Goal: Information Seeking & Learning: Learn about a topic

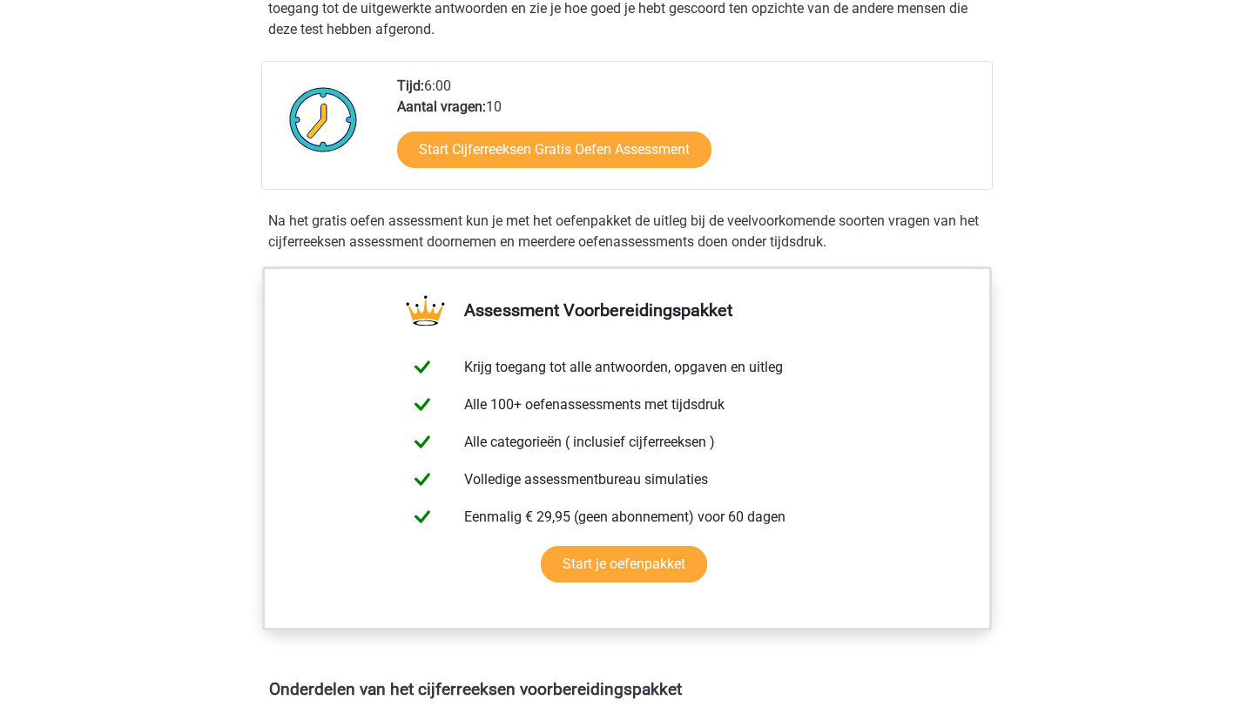
scroll to position [382, 0]
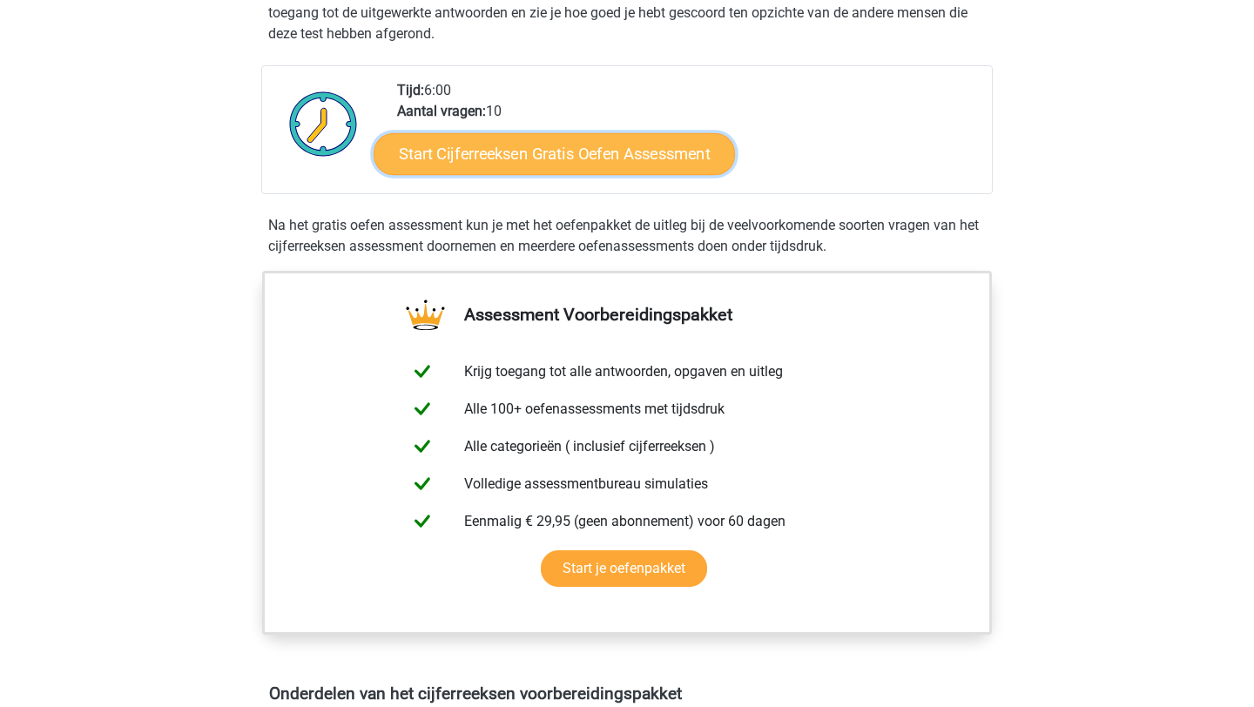
click at [568, 171] on link "Start Cijferreeksen Gratis Oefen Assessment" at bounding box center [553, 153] width 361 height 42
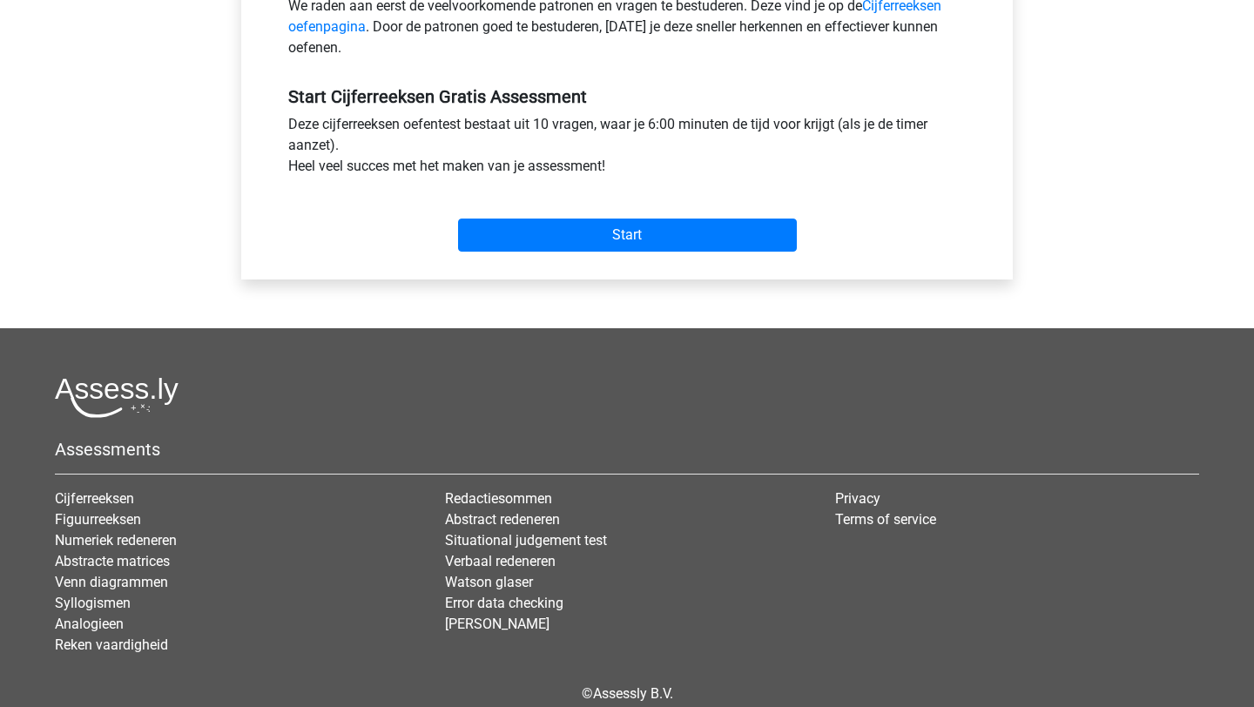
scroll to position [669, 0]
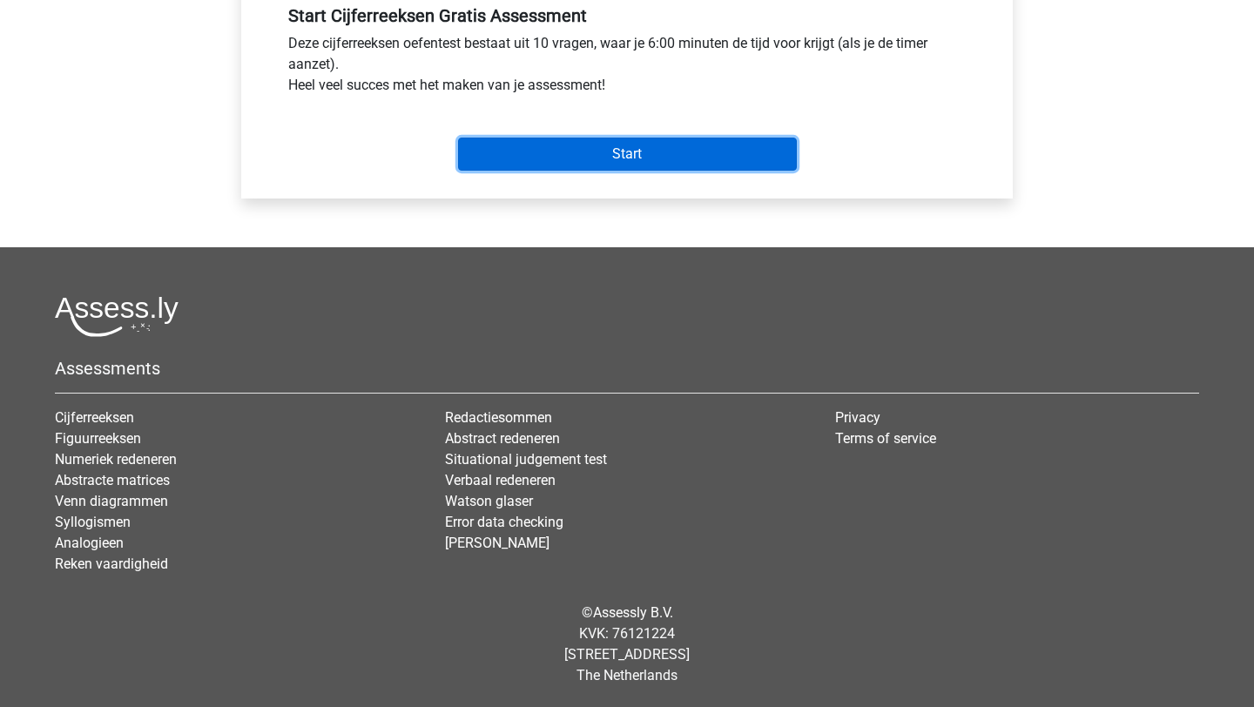
click at [699, 164] on input "Start" at bounding box center [627, 154] width 339 height 33
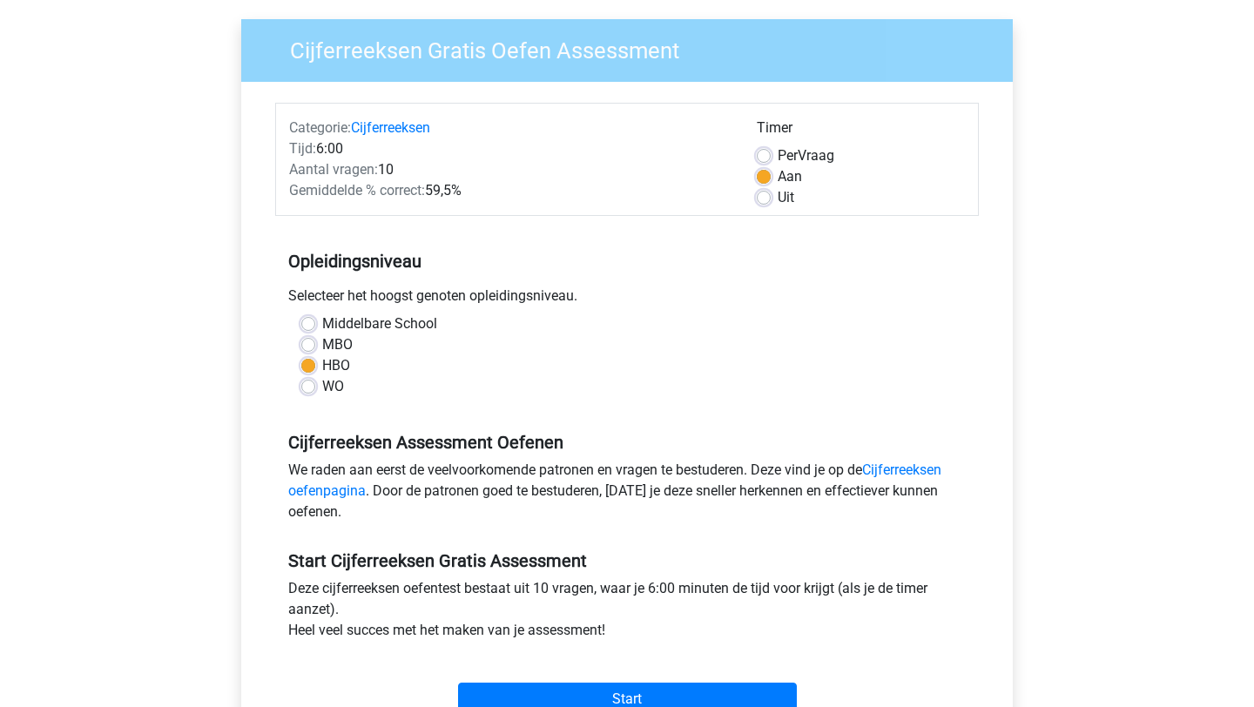
scroll to position [98, 0]
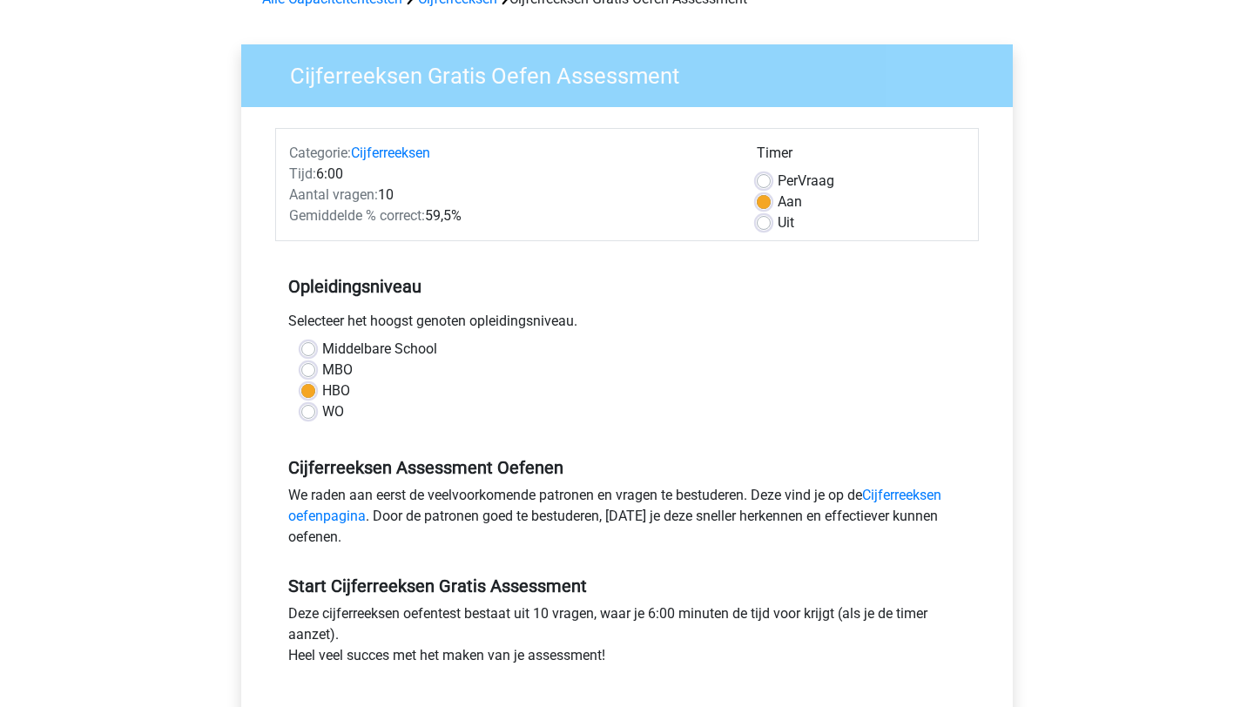
click at [318, 413] on div "WO" at bounding box center [626, 411] width 651 height 21
click at [322, 410] on label "WO" at bounding box center [333, 411] width 22 height 21
click at [309, 410] on input "WO" at bounding box center [308, 409] width 14 height 17
radio input "true"
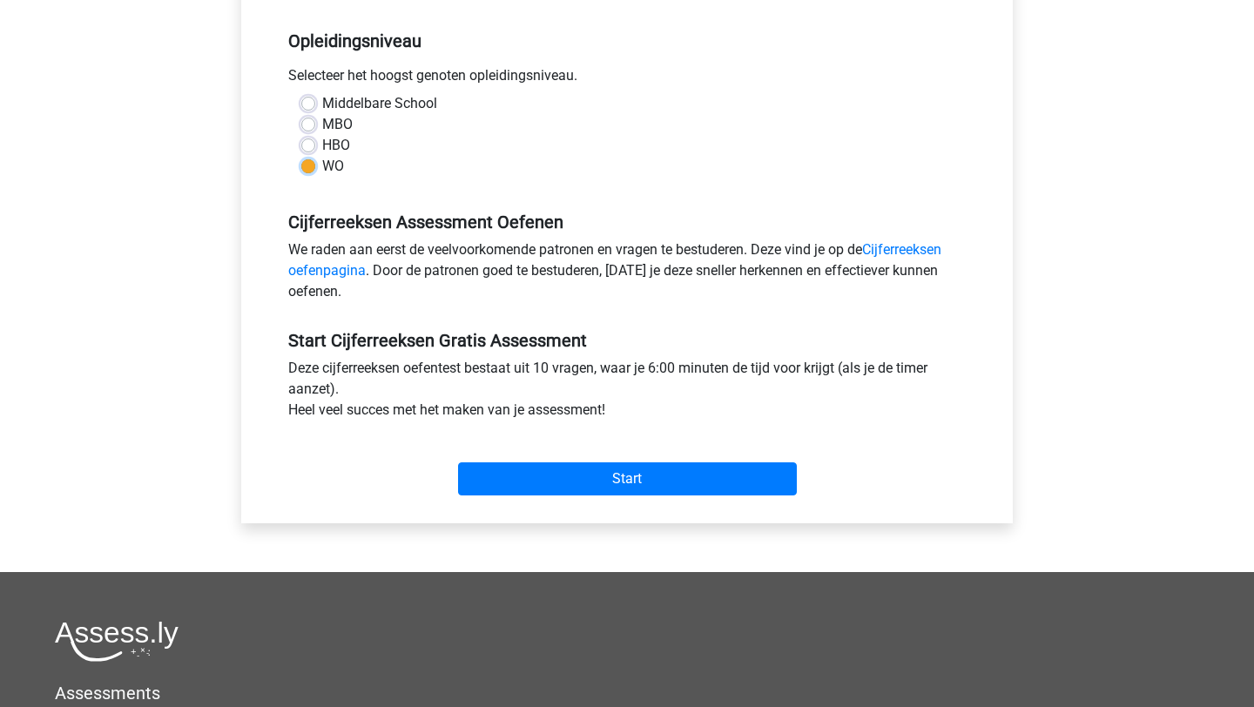
scroll to position [607, 0]
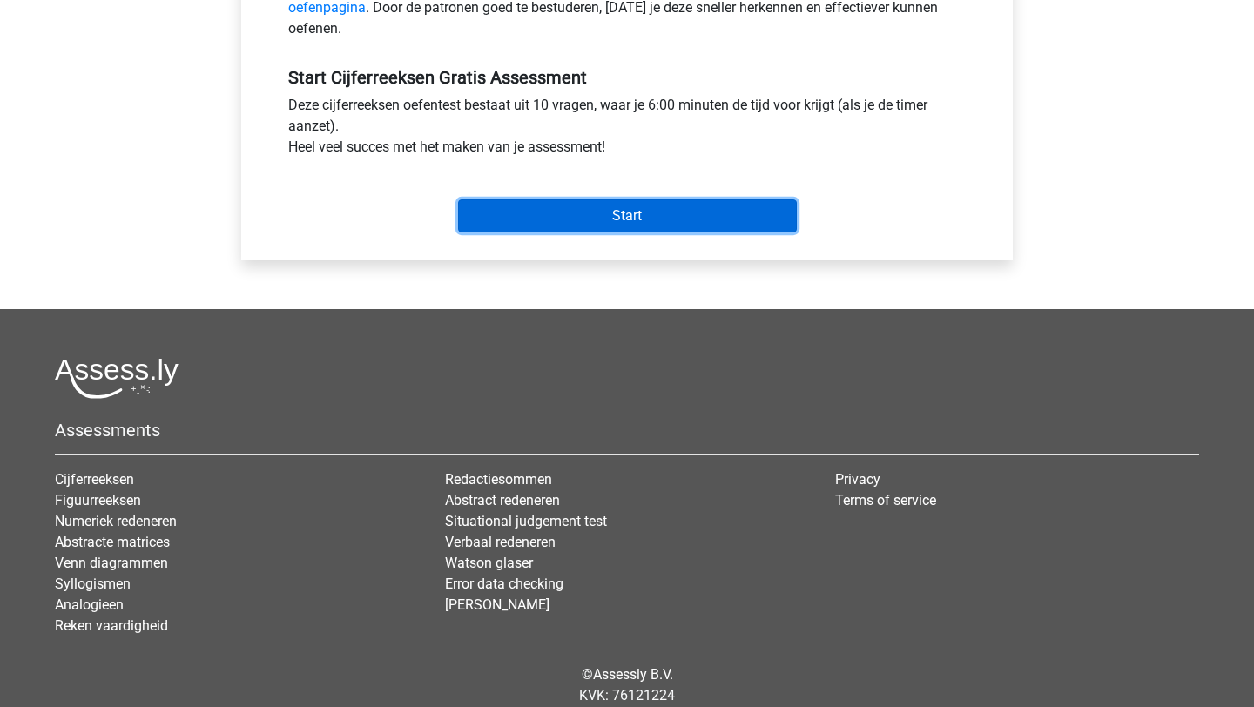
click at [632, 217] on input "Start" at bounding box center [627, 215] width 339 height 33
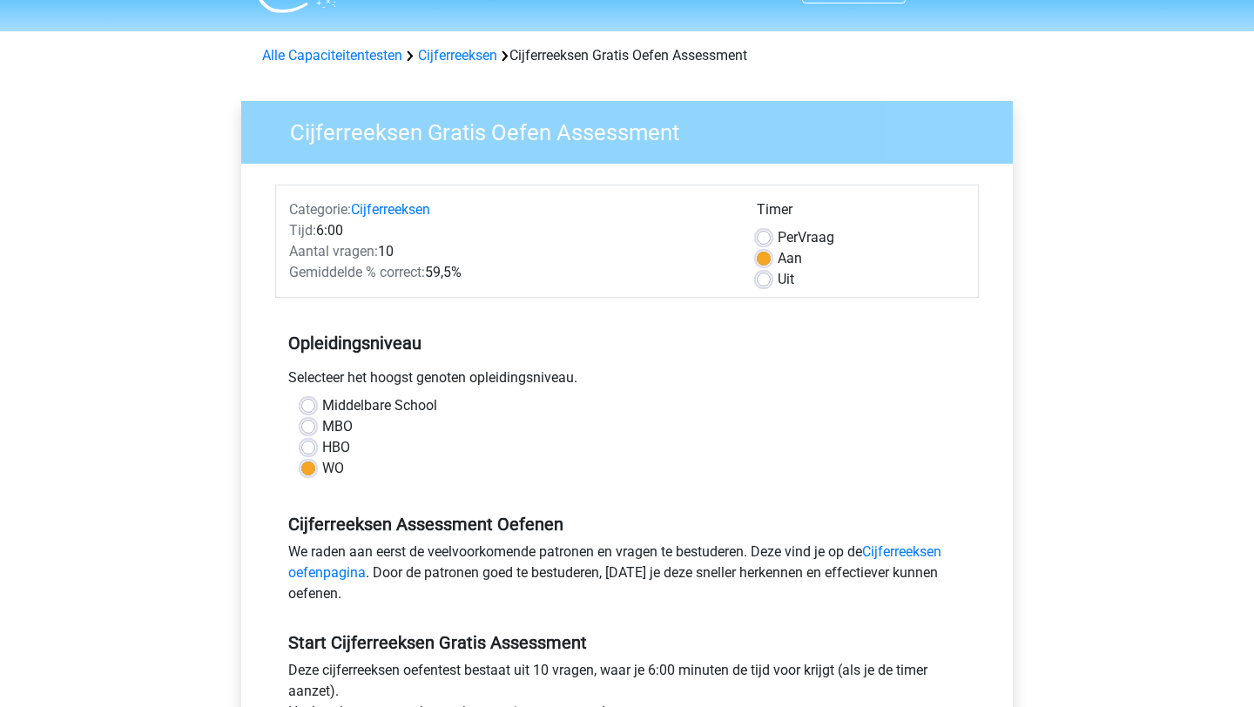
scroll to position [0, 0]
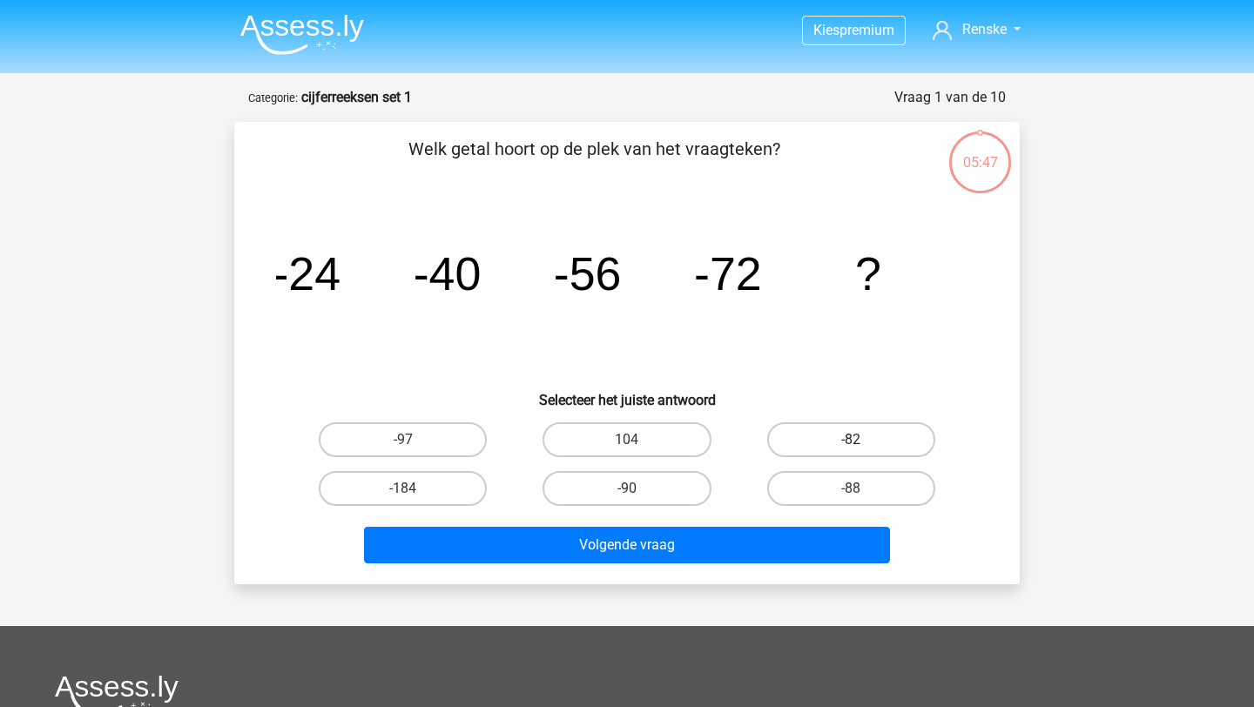
click at [828, 437] on label "-82" at bounding box center [851, 439] width 168 height 35
click at [851, 440] on input "-82" at bounding box center [856, 445] width 11 height 11
radio input "true"
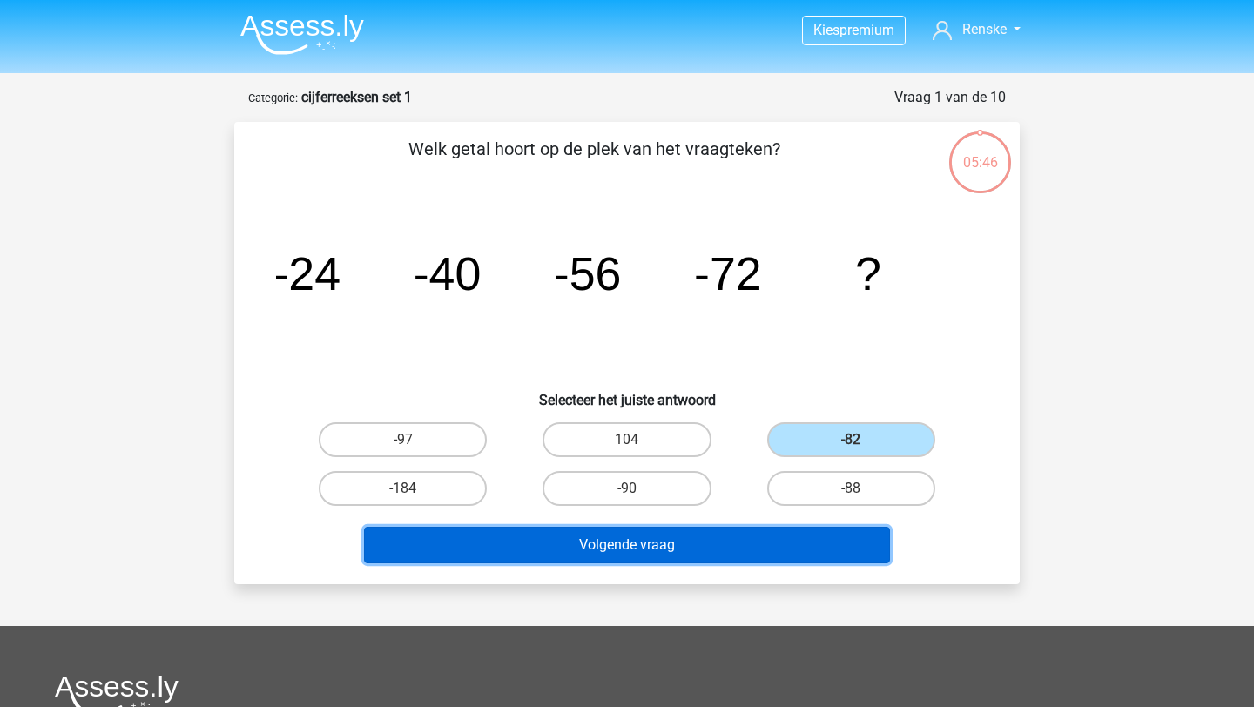
click at [746, 548] on button "Volgende vraag" at bounding box center [627, 545] width 527 height 37
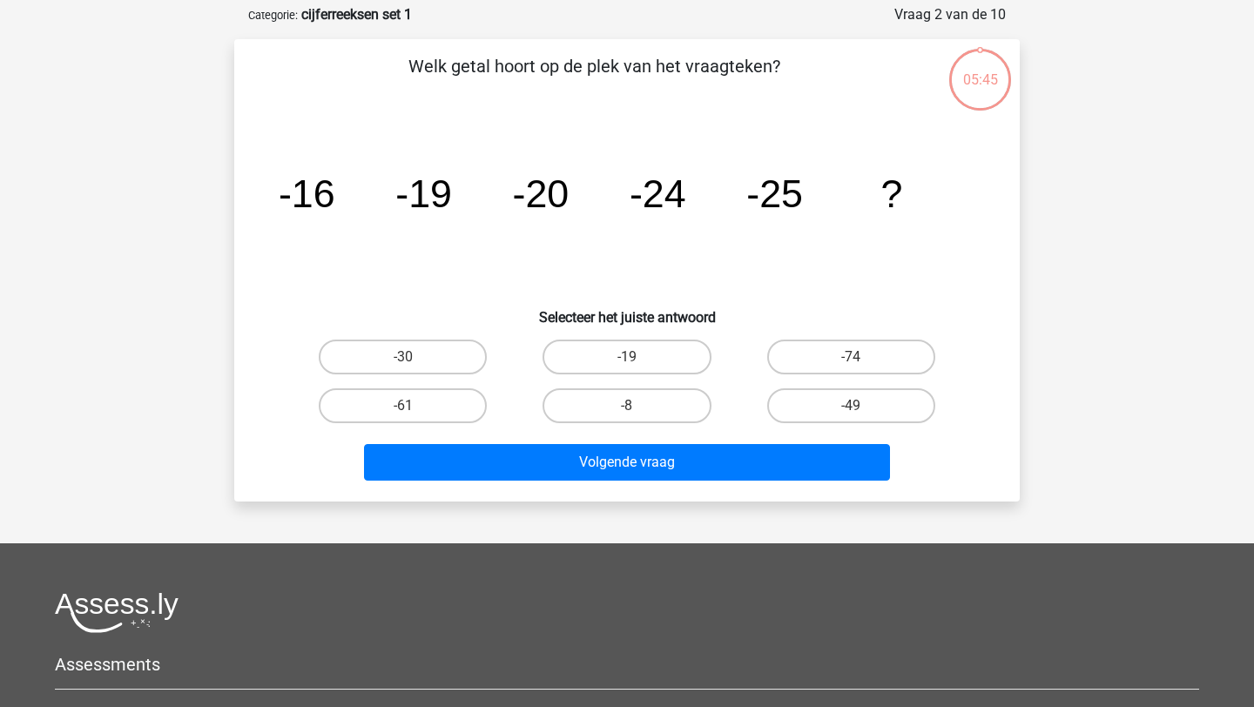
scroll to position [87, 0]
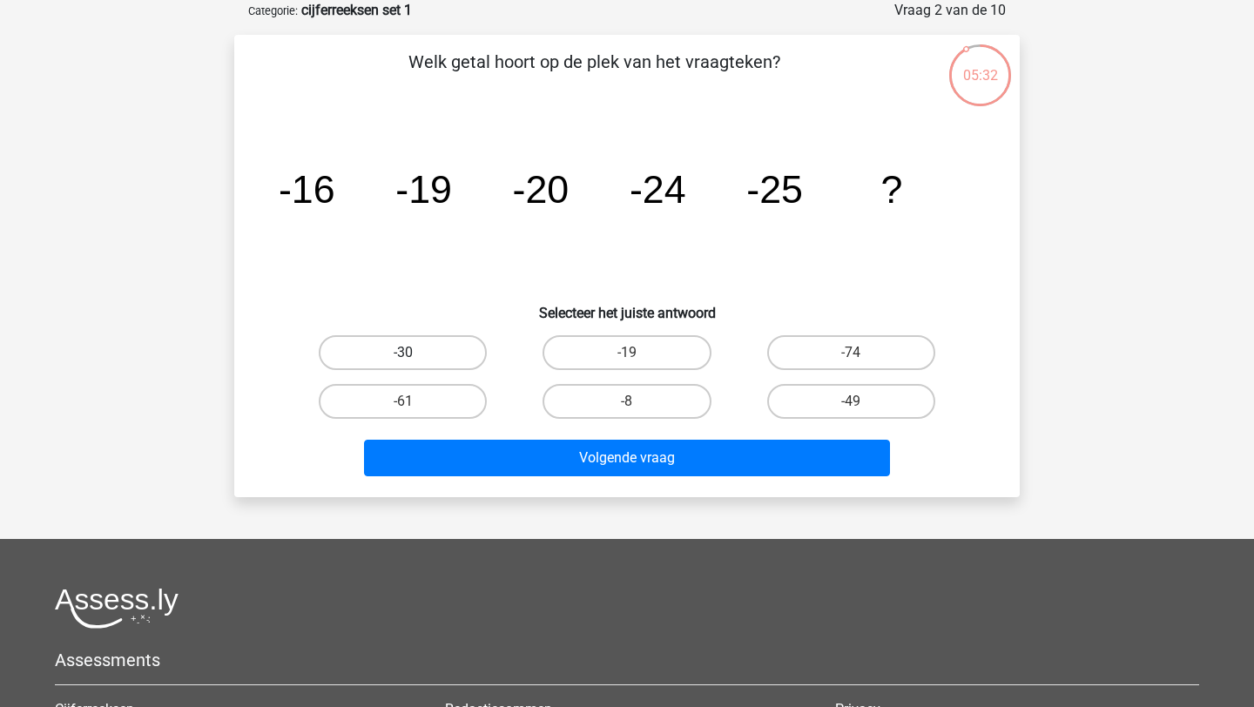
click at [467, 355] on label "-30" at bounding box center [403, 352] width 168 height 35
click at [414, 355] on input "-30" at bounding box center [408, 358] width 11 height 11
radio input "true"
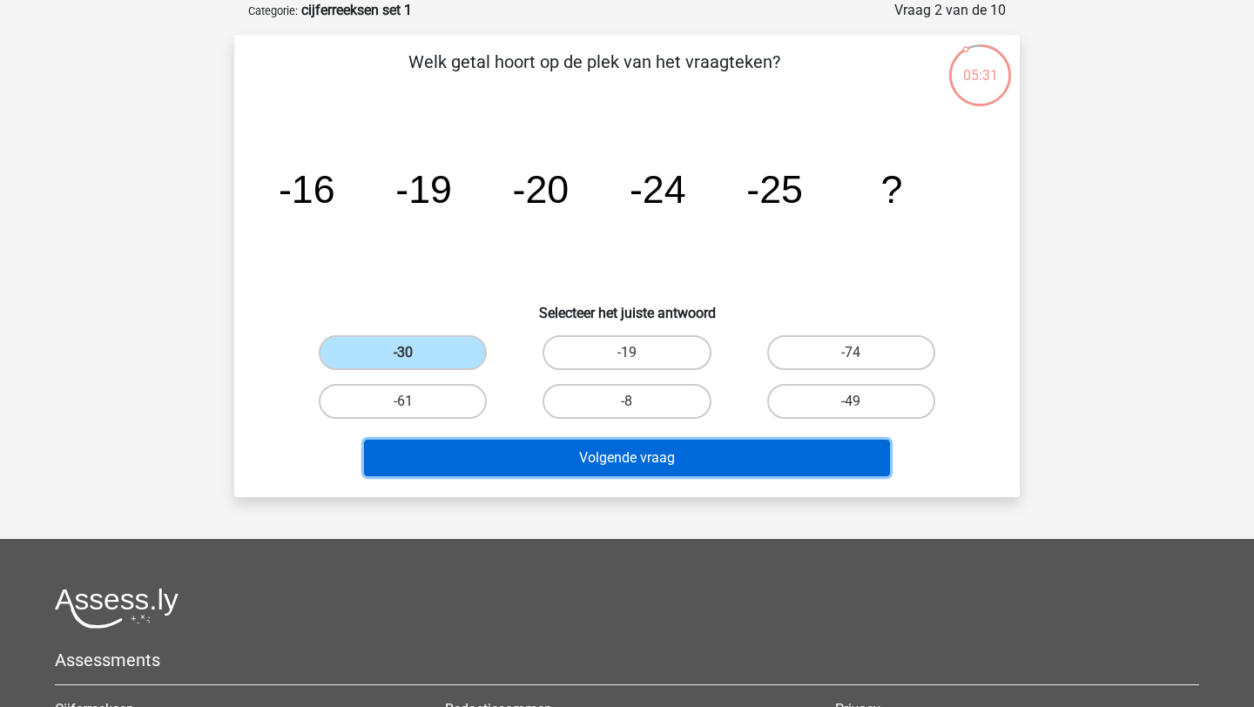
click at [553, 461] on button "Volgende vraag" at bounding box center [627, 458] width 527 height 37
